Goal: Find specific page/section

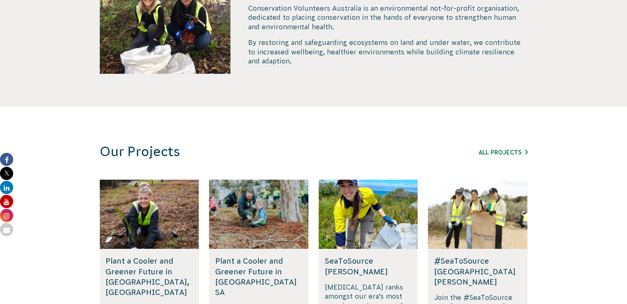
scroll to position [384, 0]
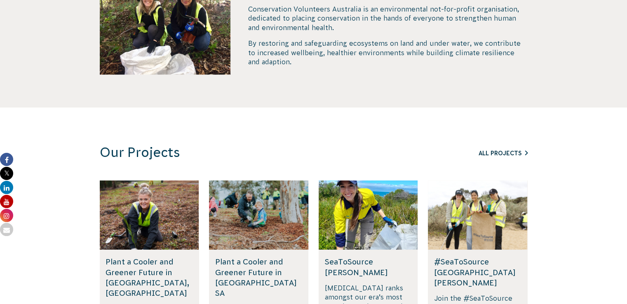
click at [484, 154] on link "All Projects" at bounding box center [502, 153] width 49 height 7
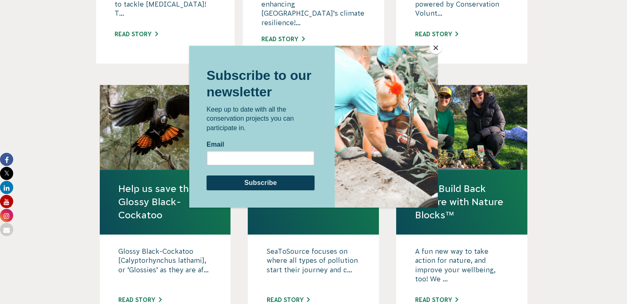
scroll to position [714, 0]
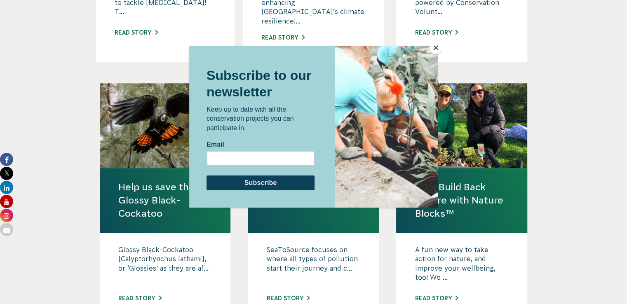
click at [435, 51] on button "Close" at bounding box center [435, 48] width 12 height 12
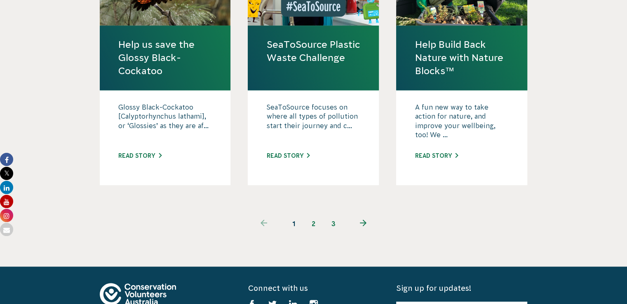
scroll to position [769, 0]
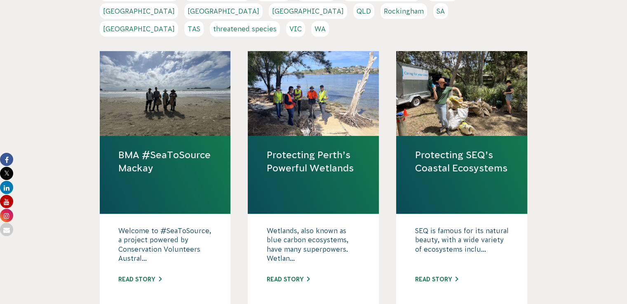
scroll to position [165, 0]
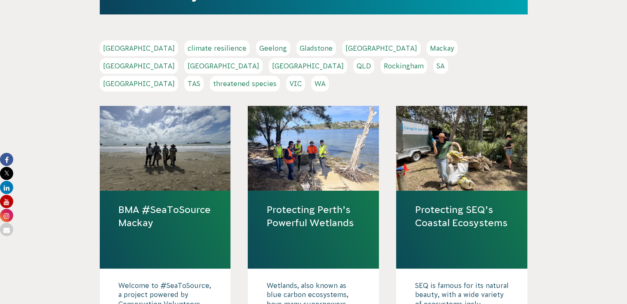
click at [305, 76] on link "VIC" at bounding box center [295, 84] width 19 height 16
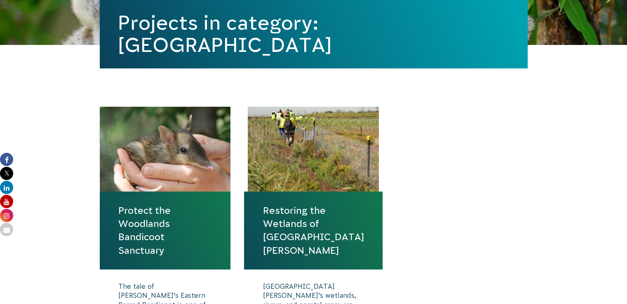
scroll to position [274, 0]
